Goal: Transaction & Acquisition: Purchase product/service

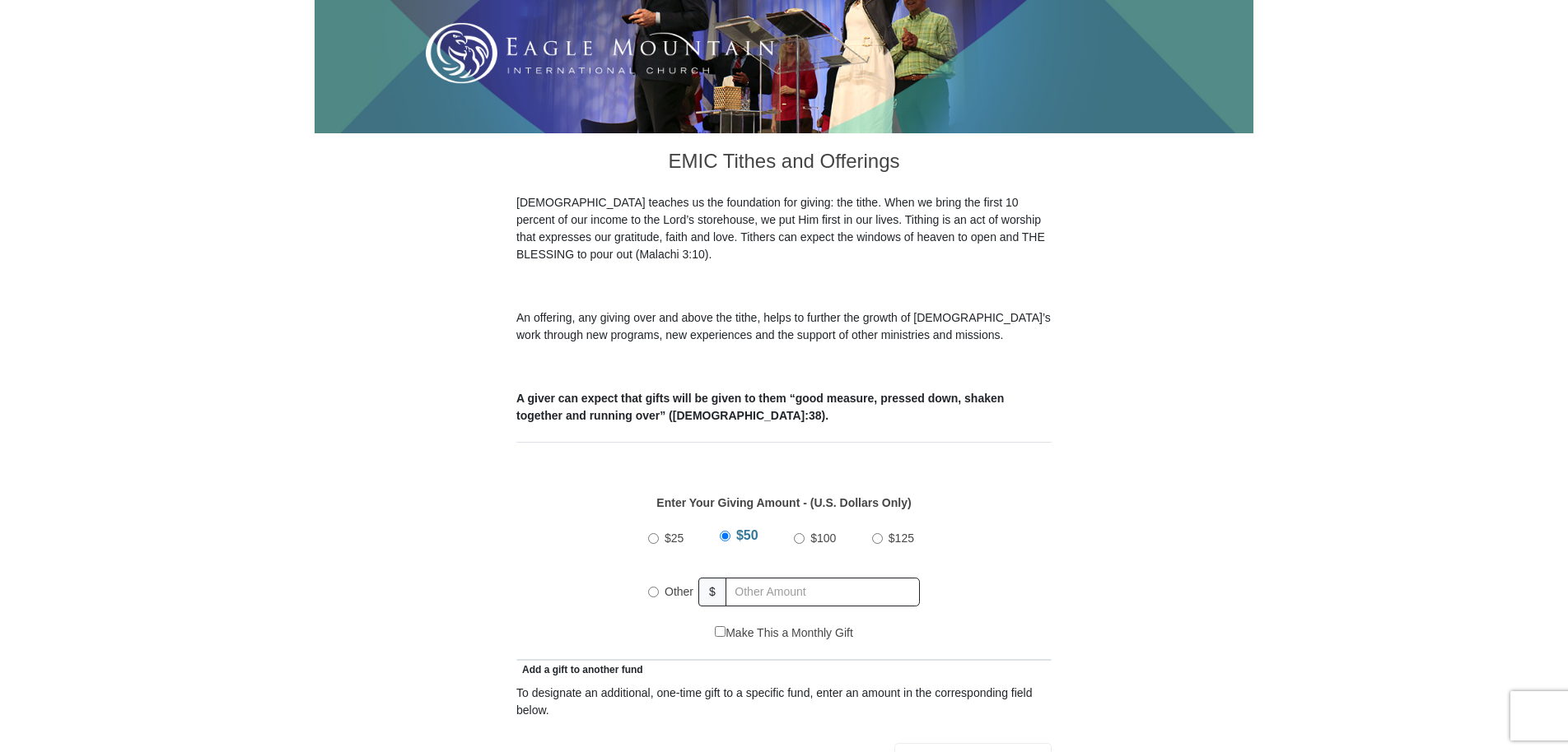
scroll to position [412, 0]
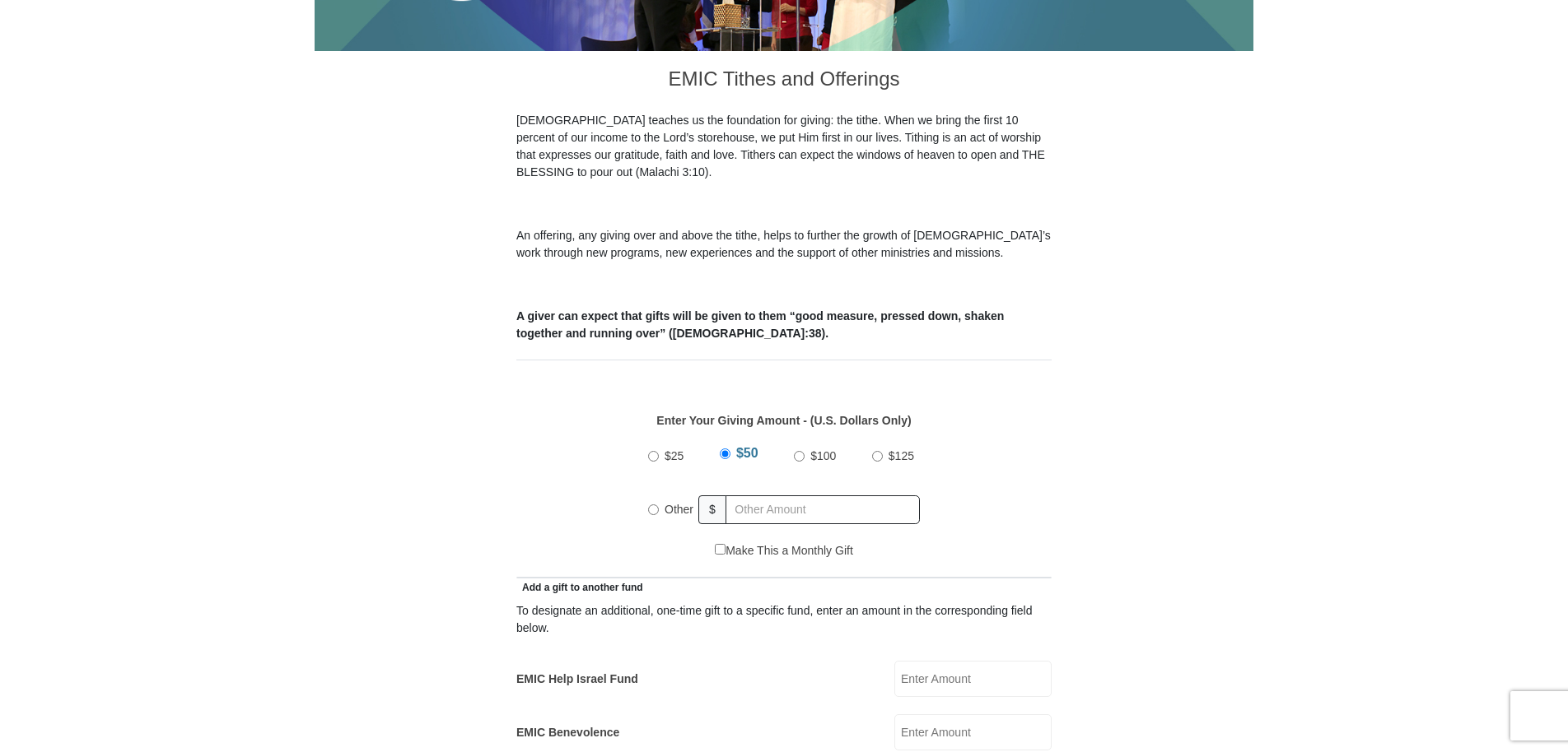
click at [651, 505] on input "Other" at bounding box center [653, 510] width 10 height 10
radio input "true"
click at [758, 496] on input "text" at bounding box center [825, 510] width 189 height 29
type input "170.00"
type input "[PERSON_NAME]"
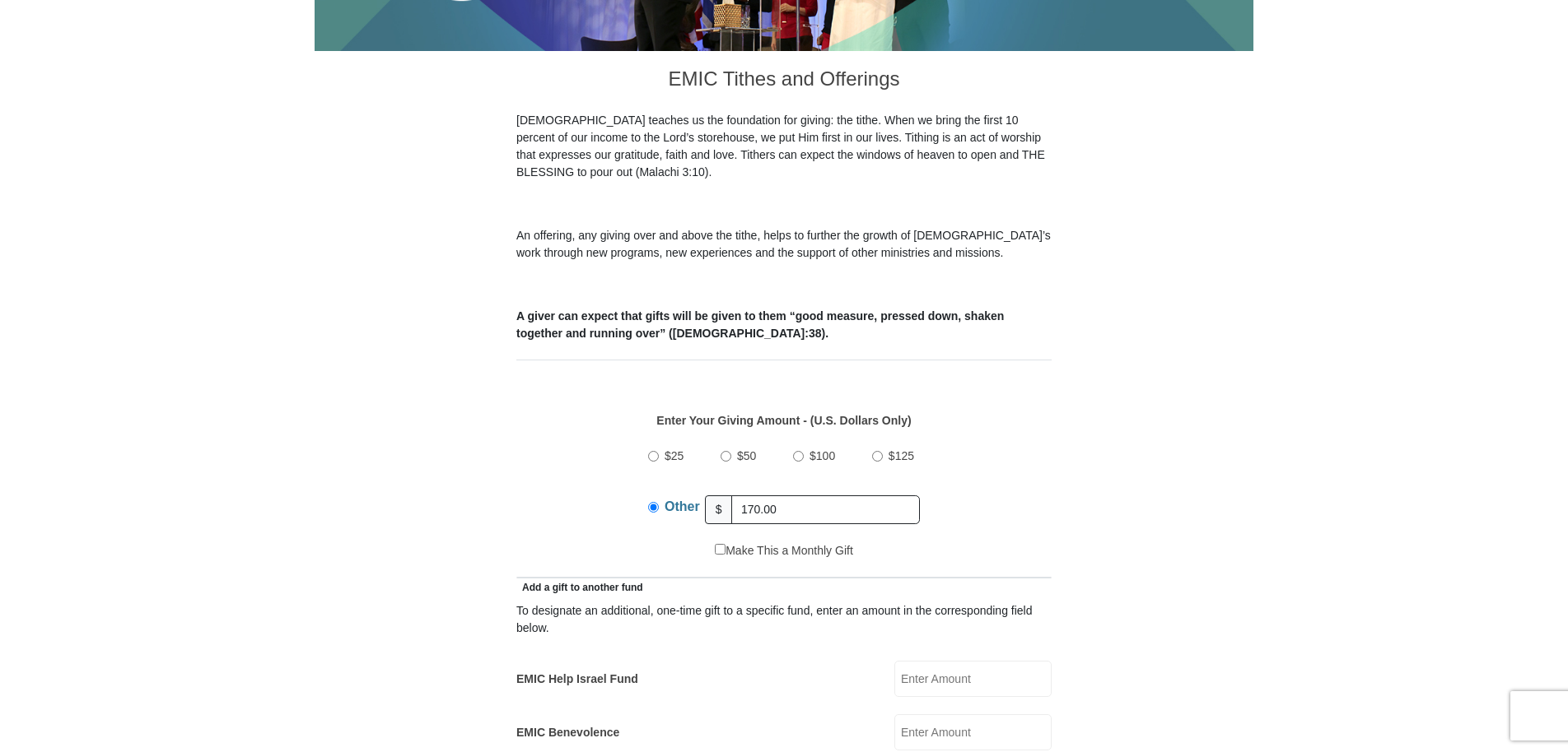
type input "[PERSON_NAME]"
type input "[EMAIL_ADDRESS][DOMAIN_NAME]"
type input "[STREET_ADDRESS][PERSON_NAME]"
type input "Anchorage"
select select "AK"
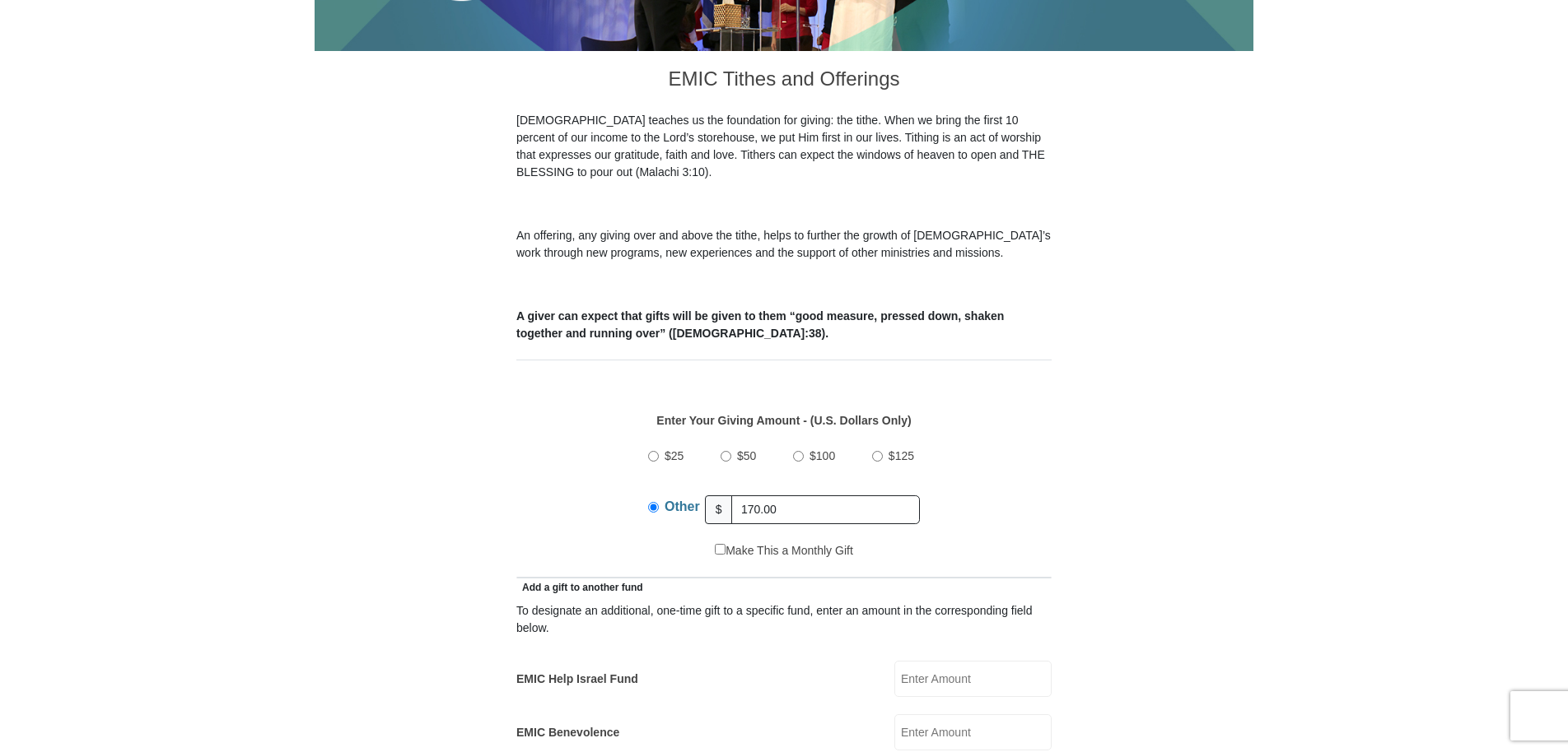
type input "99507-3266"
type input "9072225333"
click at [615, 505] on div "$25 $50 $100 $125 Other $ 170.00" at bounding box center [784, 488] width 518 height 107
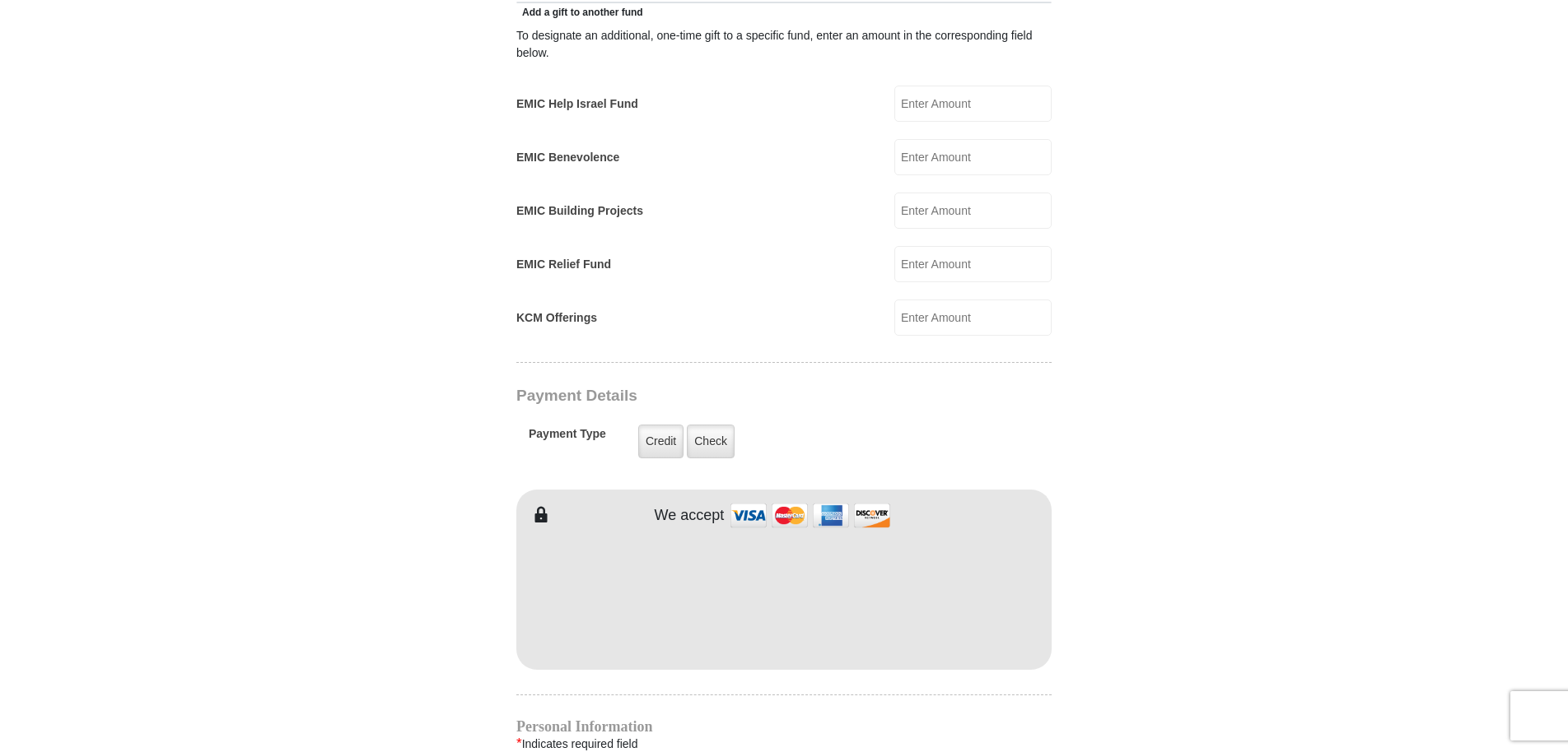
scroll to position [988, 0]
click at [656, 424] on label "Credit" at bounding box center [661, 440] width 45 height 34
click at [0, 0] on input "Credit" at bounding box center [0, 0] width 0 height 0
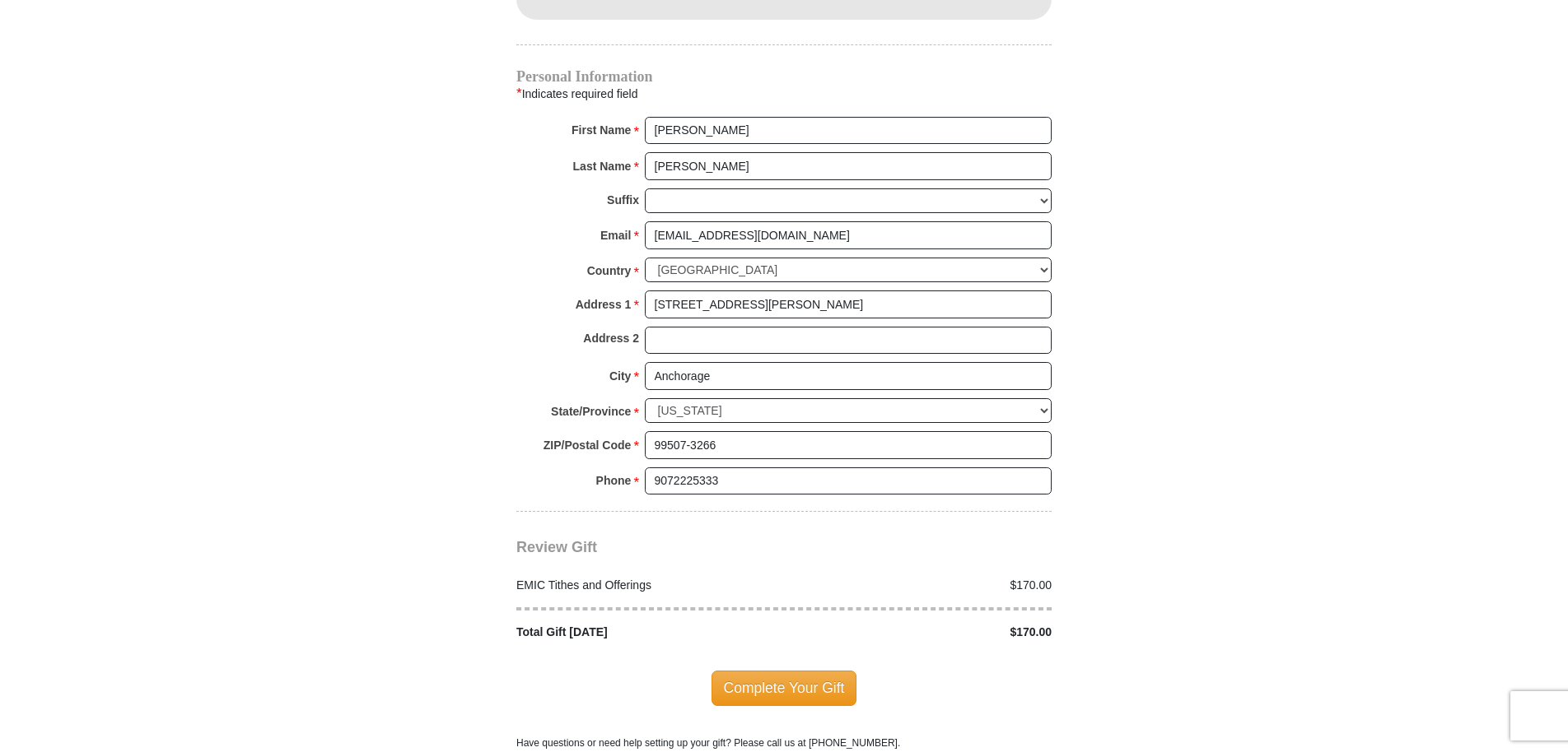
scroll to position [1646, 0]
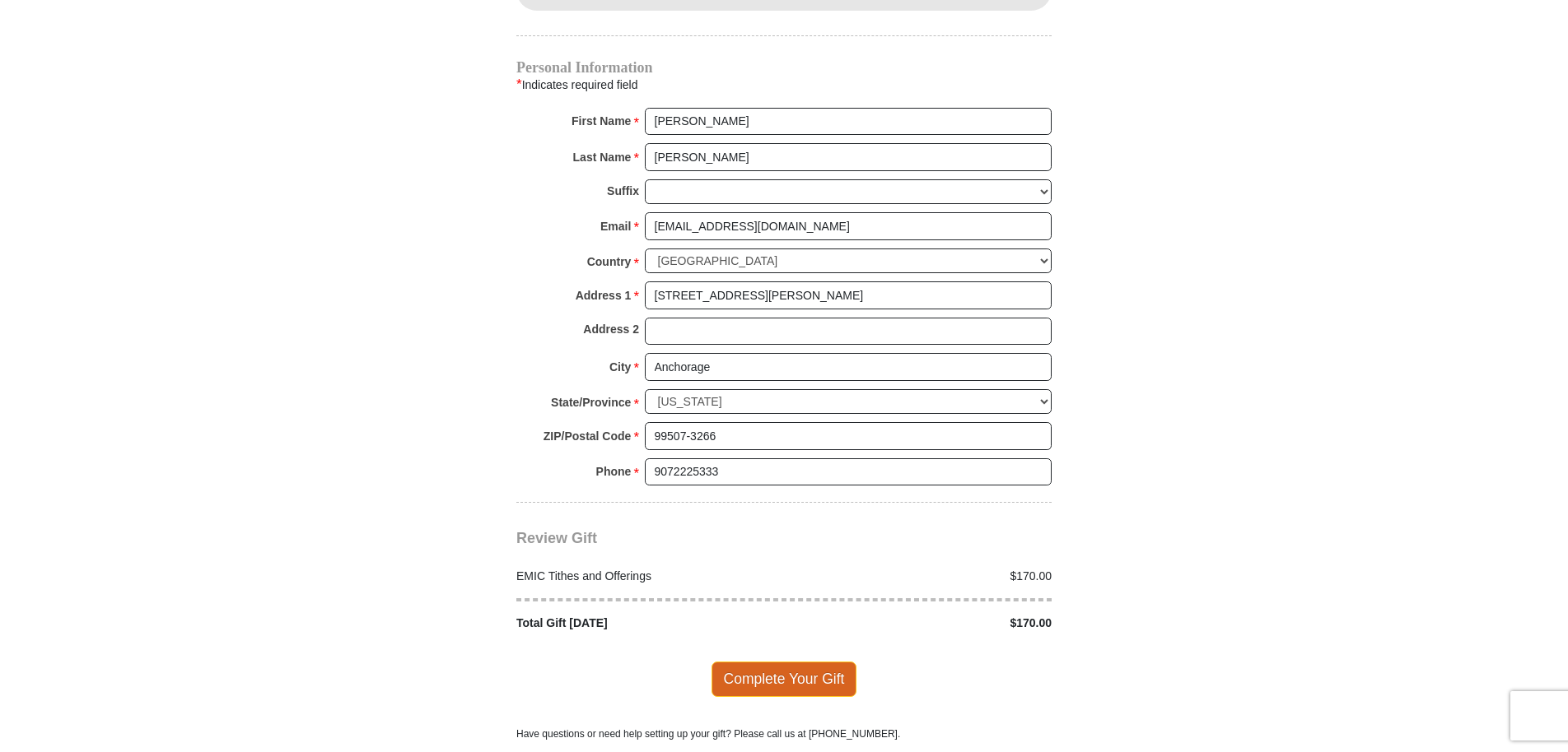
click at [803, 662] on span "Complete Your Gift" at bounding box center [784, 679] width 146 height 35
